Goal: Information Seeking & Learning: Stay updated

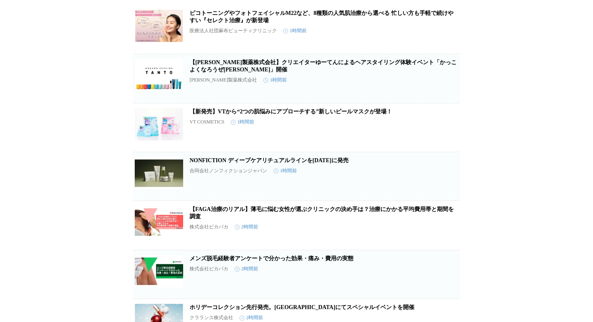
scroll to position [77, 0]
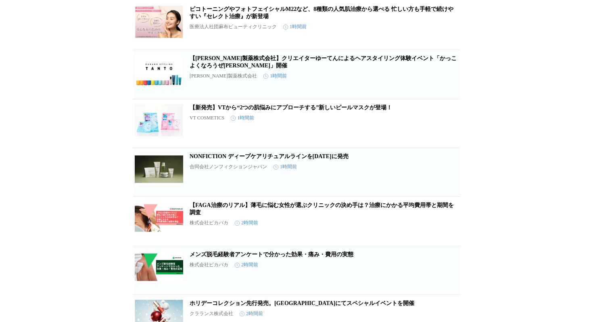
click at [300, 111] on link "【新発売】VTから“2つの肌悩みにアプローチする”新しいピールマスクが登場！" at bounding box center [291, 108] width 203 height 6
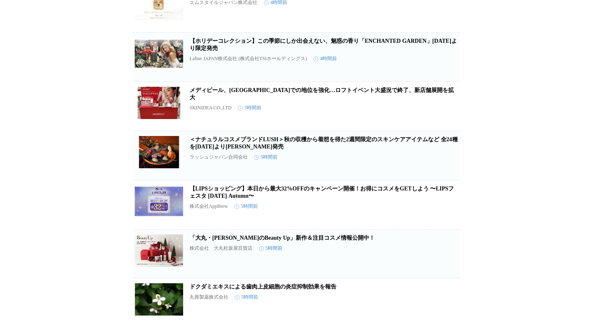
scroll to position [487, 0]
click at [322, 100] on link "メディピール、[GEOGRAPHIC_DATA]での地位を強化…ロフトイベント大盛況で終了、新店舗展開を拡大" at bounding box center [322, 93] width 264 height 13
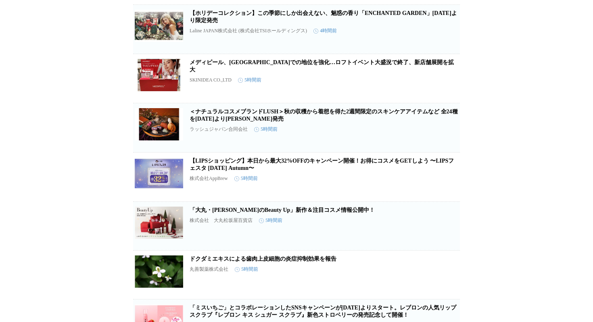
scroll to position [530, 0]
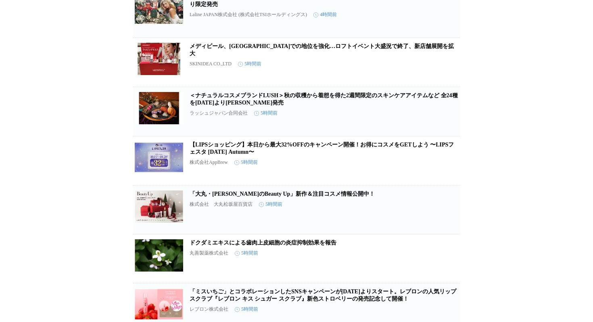
click at [327, 106] on link "＜ナチュラルコスメブランドLUSH＞秋の収穫から着想を得た2週間限定のスキンケアアイテムなど 全24種を[DATE]より[PERSON_NAME]発売" at bounding box center [324, 98] width 268 height 13
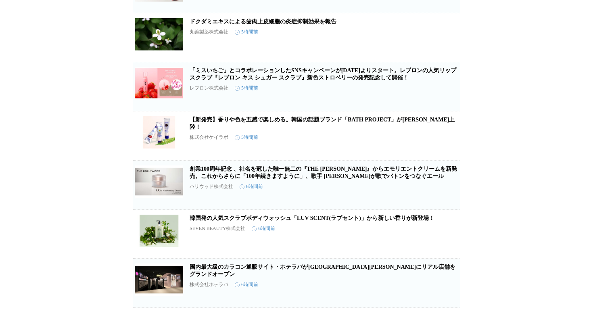
scroll to position [753, 0]
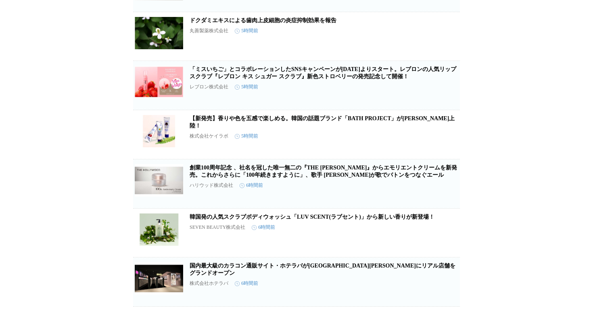
click at [301, 80] on h2 "「ミスいちご」とコラボレーションしたSNSキャンペーンが[DATE]よりスタート。レブロンの人気リップスクラブ『レブロン キス シュガー スクラブ』新色ストロ…" at bounding box center [324, 73] width 269 height 15
click at [302, 80] on link "「ミスいちご」とコラボレーションしたSNSキャンペーンが[DATE]よりスタート。レブロンの人気リップスクラブ『レブロン キス シュガー スクラブ』新色ストロ…" at bounding box center [323, 72] width 267 height 13
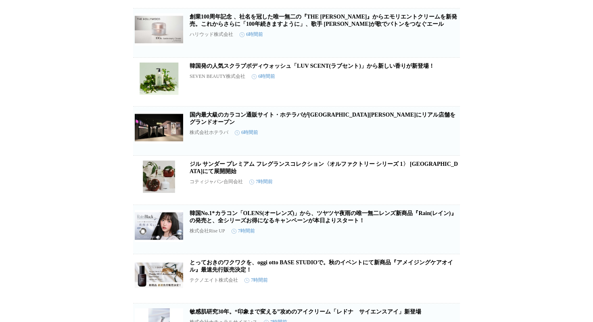
scroll to position [908, 0]
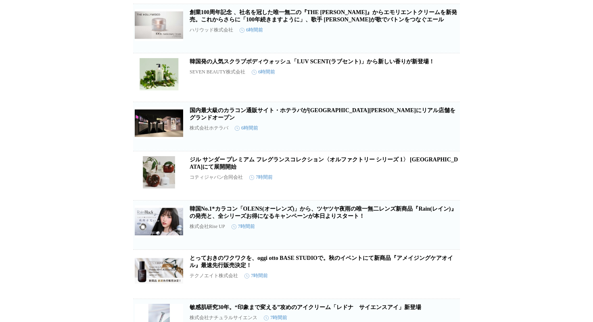
click at [344, 65] on link "韓国発の人気スクラブボディウォッシュ「LUV SCENT(ラブセント)」から新しい香りが新登場！" at bounding box center [312, 62] width 245 height 6
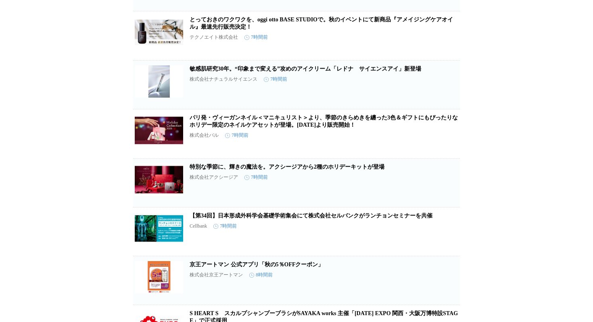
scroll to position [1148, 0]
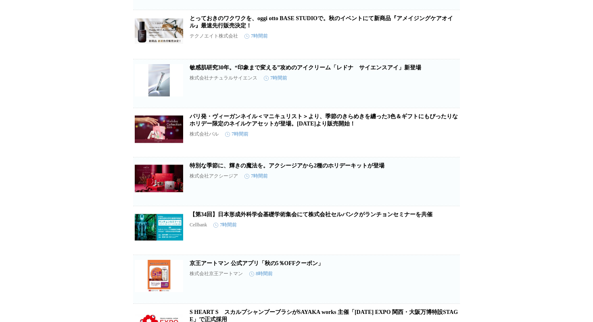
click at [300, 127] on link "パリ発・ヴィーガンネイル＜マニキュリスト＞より、季節のきらめきを纏った3色＆ギフトにもぴったりなホリデー限定のネイルケアセットが登場。[DATE]より販売開始！" at bounding box center [324, 119] width 268 height 13
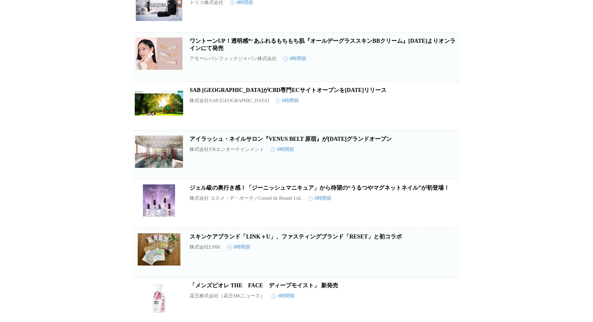
scroll to position [1667, 0]
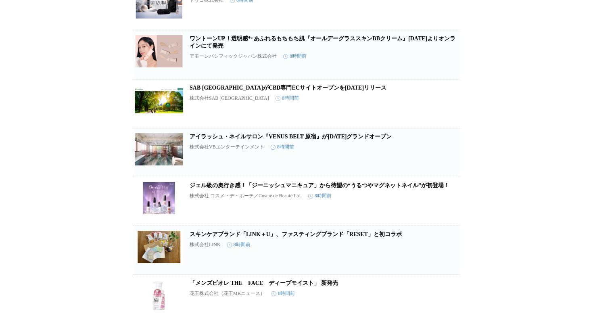
click at [340, 49] on link "ワントーンUP！透明感*³ あふれるもちもち肌『オールデーグラススキンBBクリーム』[DATE]よりオンラインにて発売" at bounding box center [323, 42] width 266 height 13
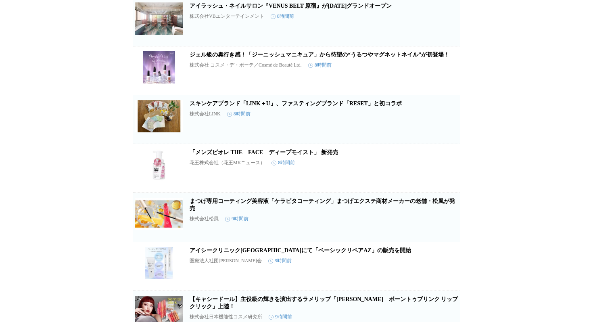
scroll to position [1803, 0]
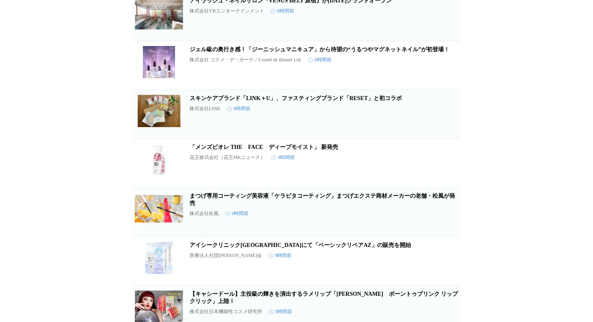
click at [367, 52] on link "ジェル級の奥行き感！「ジーニッシュマニキュア」から待望の“うるつやマグネットネイル”が初登場！" at bounding box center [320, 49] width 260 height 6
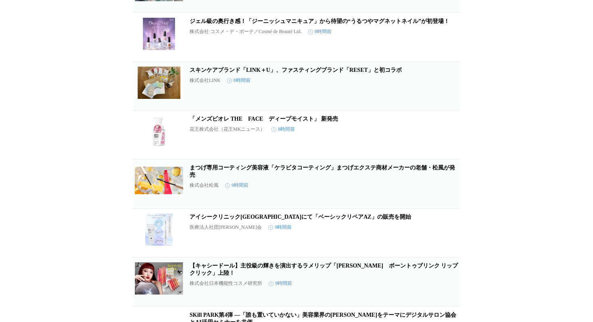
scroll to position [1839, 0]
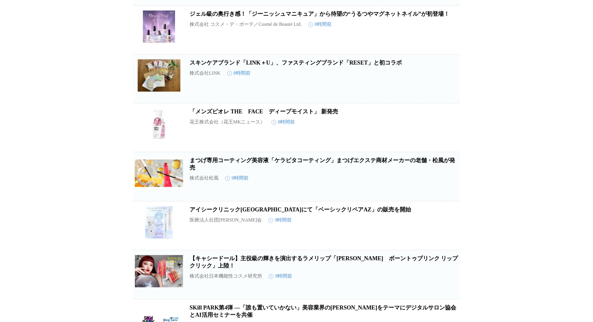
click at [333, 115] on link "「メンズビオレ THE　FACE　ディープモイスト」 新発売" at bounding box center [264, 112] width 149 height 6
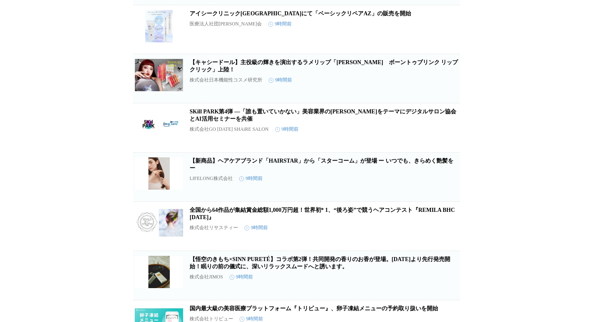
scroll to position [2041, 0]
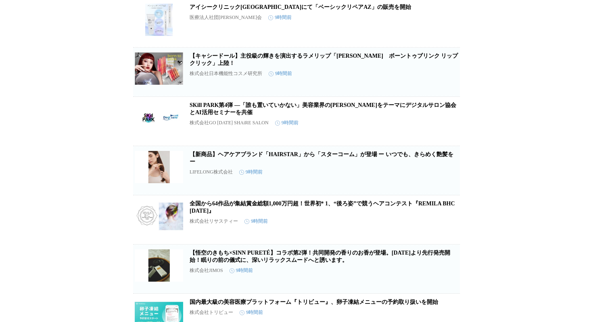
click at [373, 66] on link "【キャシードール】主役級の輝きを演出するラメリップ「[PERSON_NAME]　ボーントゥブリンク リップクリック」上陸！" at bounding box center [324, 59] width 268 height 13
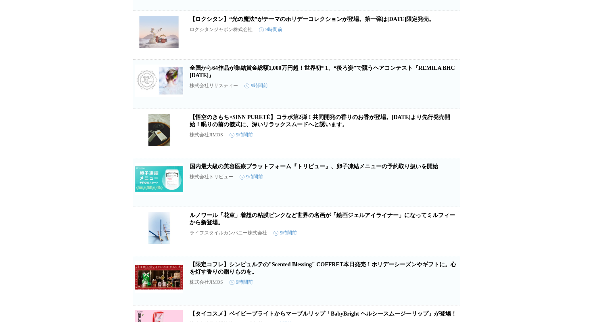
scroll to position [2226, 0]
click at [331, 22] on link "【ロクシタン】“光の魔法”がテーマのホリデーコレクションが登場。第一弾は[DATE]限定発売。" at bounding box center [312, 19] width 245 height 6
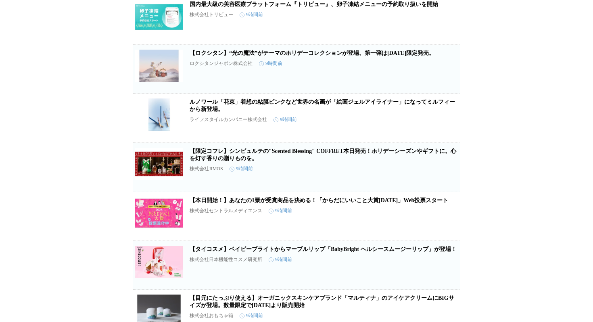
scroll to position [2141, 0]
